Goal: Task Accomplishment & Management: Use online tool/utility

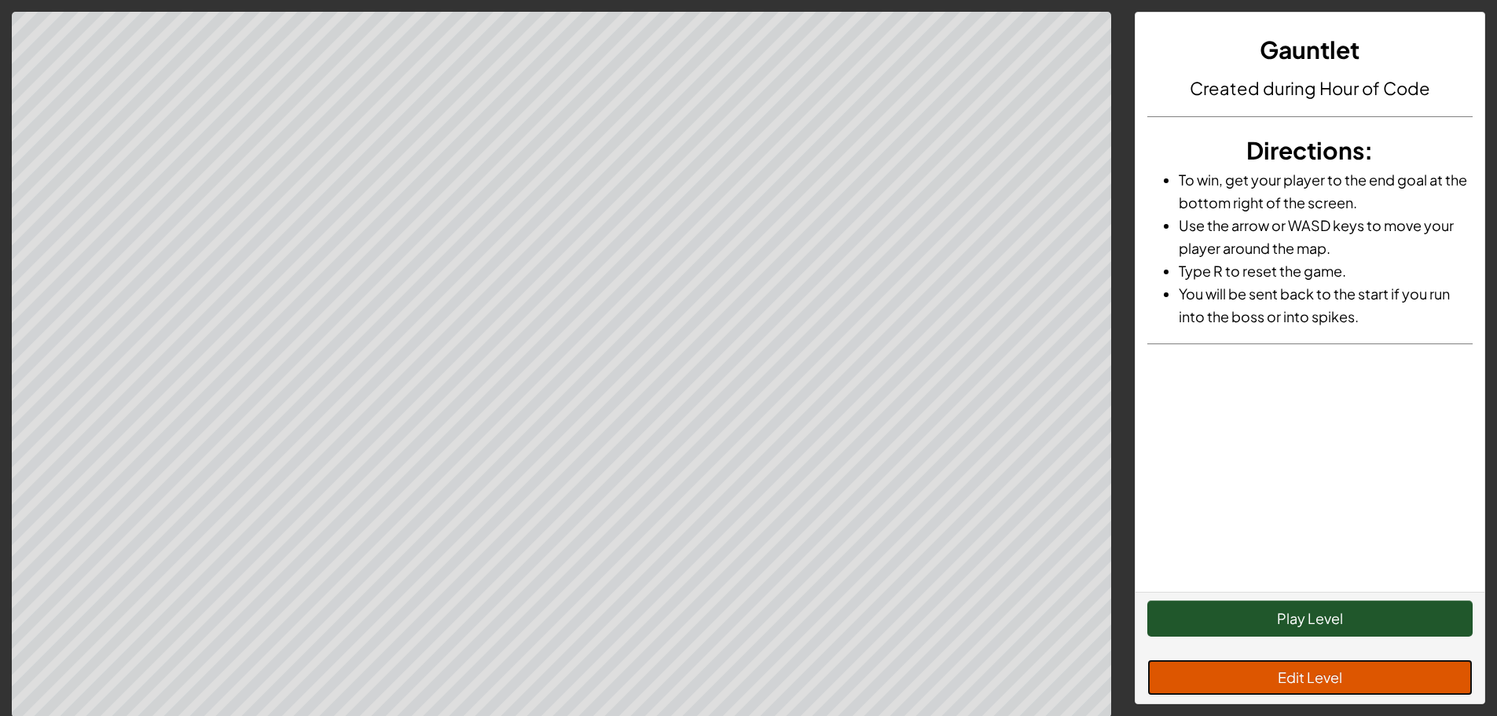
click at [1334, 678] on button "Edit Level" at bounding box center [1309, 677] width 325 height 36
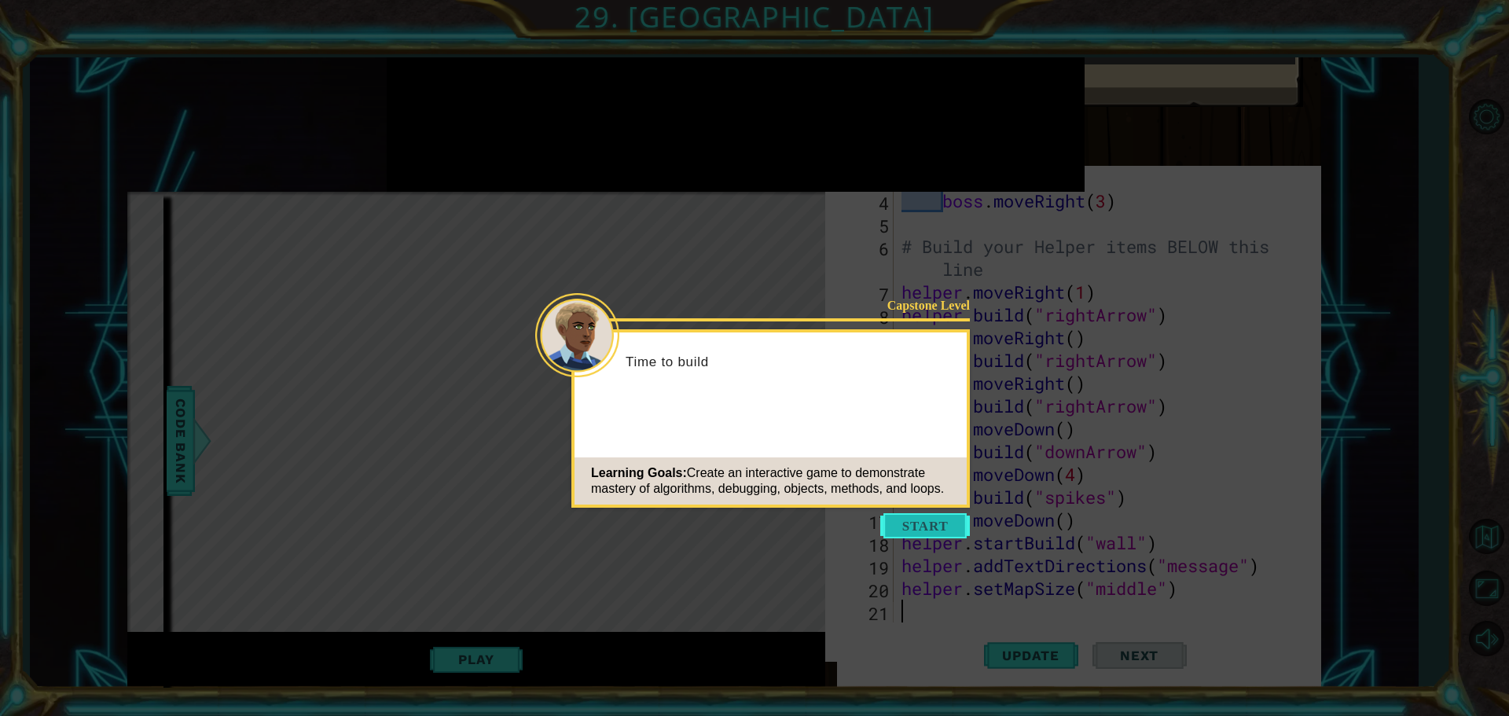
scroll to position [91, 0]
